Goal: Information Seeking & Learning: Learn about a topic

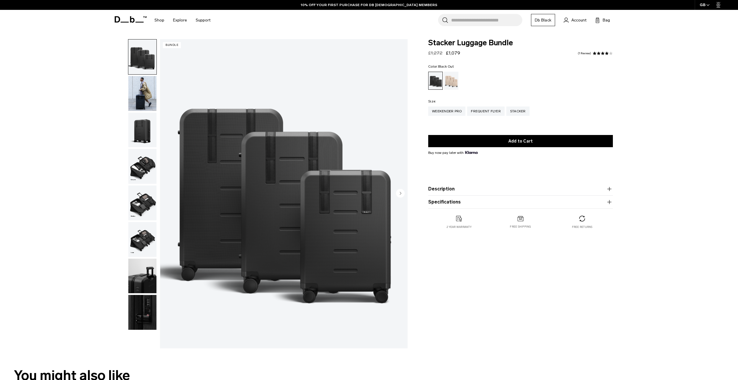
click at [120, 19] on icon at bounding box center [118, 19] width 6 height 6
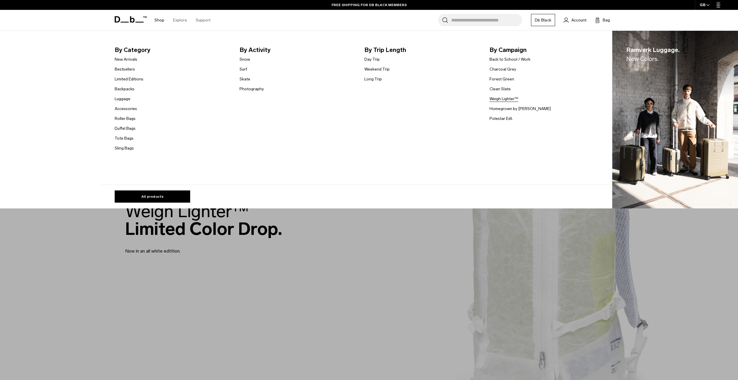
click at [501, 99] on link "Weigh Lighter™" at bounding box center [504, 99] width 29 height 6
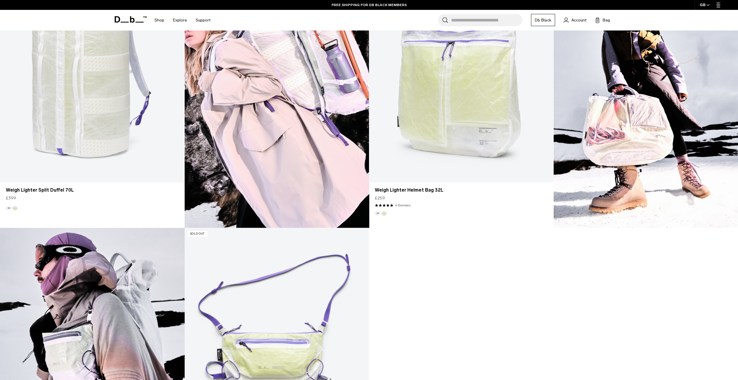
scroll to position [716, 0]
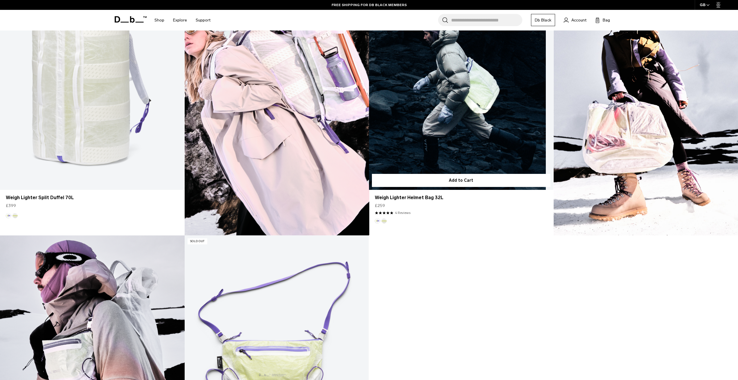
click at [485, 113] on link "Weigh Lighter Helmet Bag 32L" at bounding box center [461, 87] width 184 height 205
